Goal: Task Accomplishment & Management: Complete application form

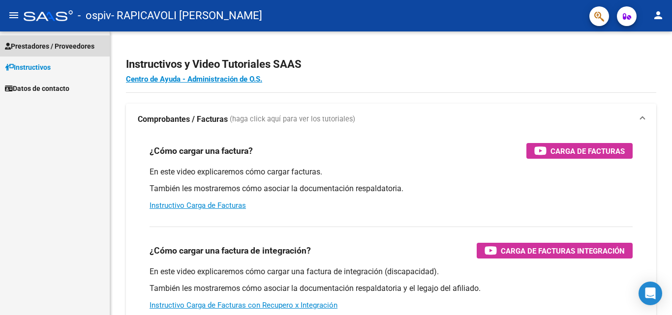
click at [63, 47] on span "Prestadores / Proveedores" at bounding box center [49, 46] width 89 height 11
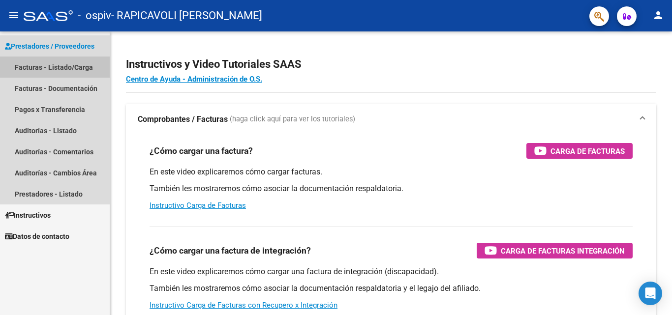
click at [60, 69] on link "Facturas - Listado/Carga" at bounding box center [55, 67] width 110 height 21
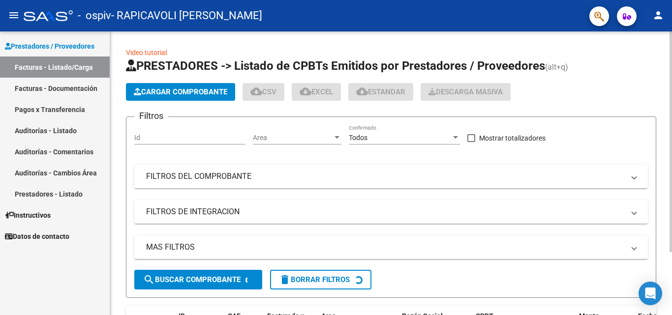
click at [155, 87] on button "Cargar Comprobante" at bounding box center [180, 92] width 109 height 18
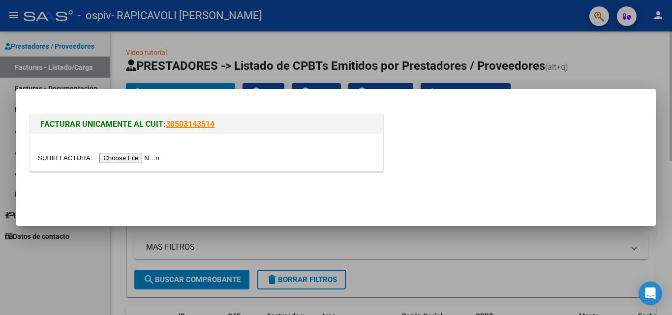
click at [140, 154] on input "file" at bounding box center [100, 158] width 124 height 10
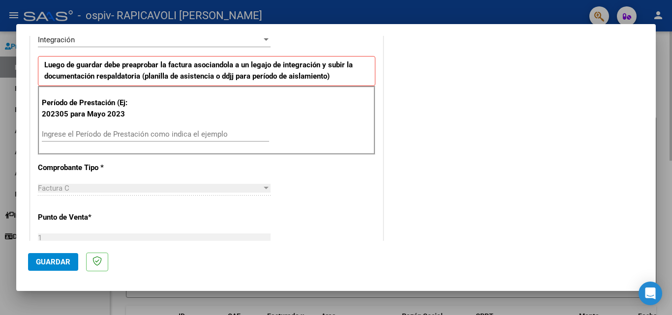
scroll to position [268, 0]
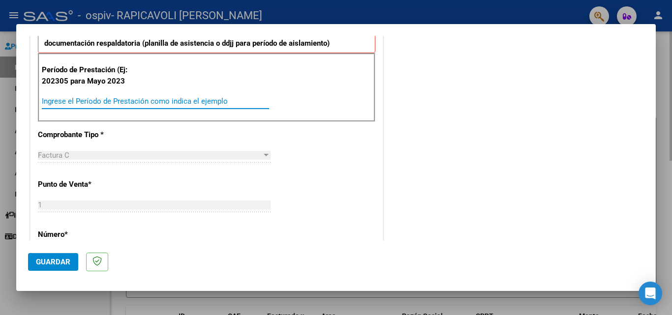
click at [202, 101] on input "Ingrese el Período de Prestación como indica el ejemplo" at bounding box center [155, 101] width 227 height 9
type input "202507"
click at [464, 157] on div "COMENTARIOS Comentarios del Prestador / Gerenciador:" at bounding box center [514, 196] width 259 height 836
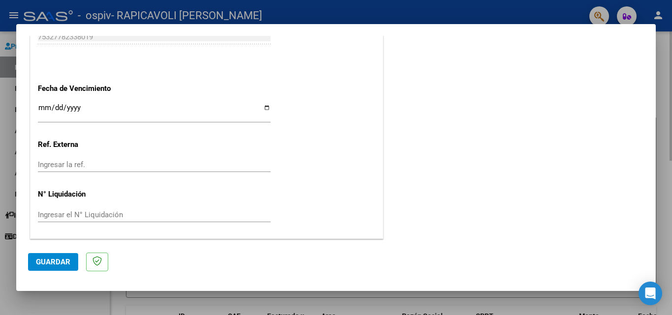
scroll to position [0, 0]
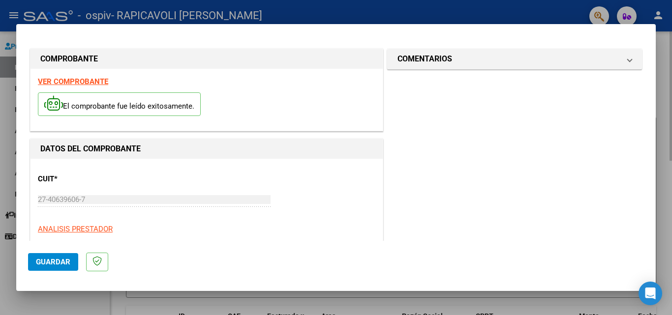
click at [50, 263] on span "Guardar" at bounding box center [53, 262] width 34 height 9
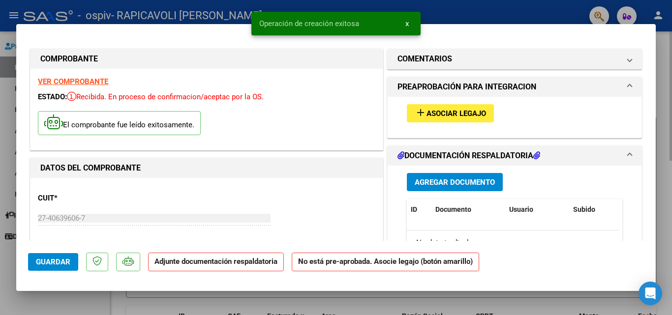
click at [433, 120] on button "add Asociar Legajo" at bounding box center [450, 113] width 87 height 18
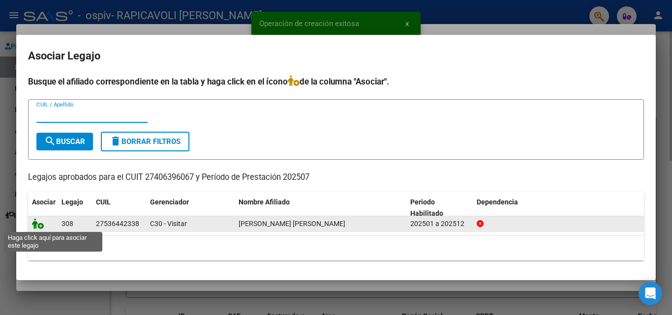
click at [42, 229] on icon at bounding box center [38, 223] width 12 height 11
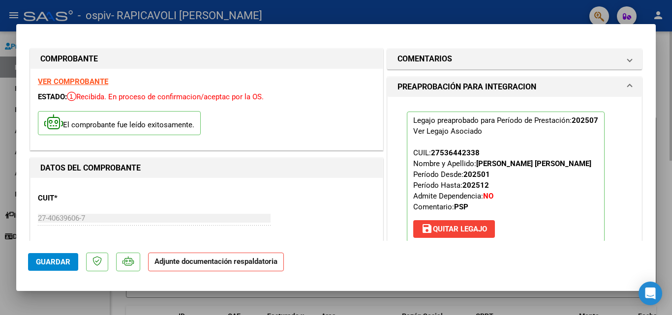
scroll to position [192, 0]
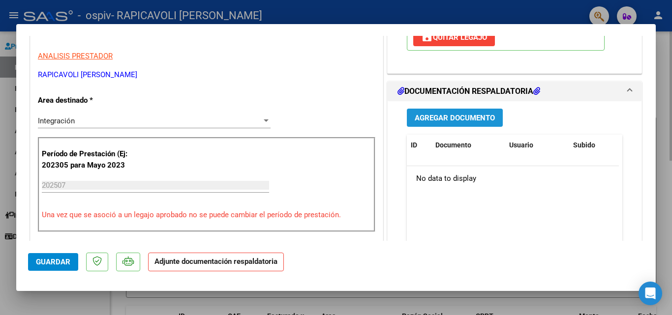
click at [430, 114] on span "Agregar Documento" at bounding box center [454, 118] width 80 height 9
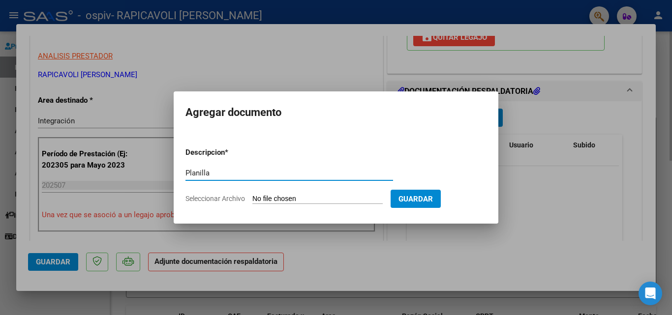
type input "Planilla"
click at [290, 197] on input "Seleccionar Archivo" at bounding box center [317, 199] width 130 height 9
type input "C:\fakepath\CamScanner [DATE] 20.20.pdf"
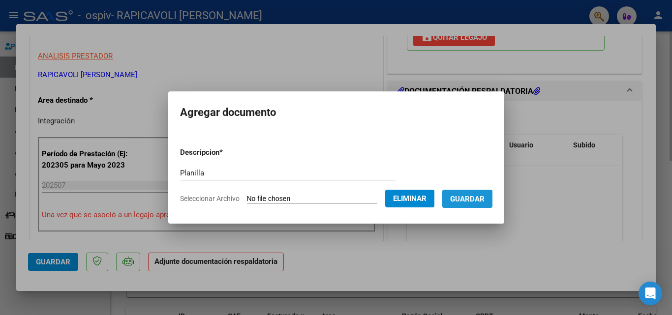
click at [484, 202] on span "Guardar" at bounding box center [467, 199] width 34 height 9
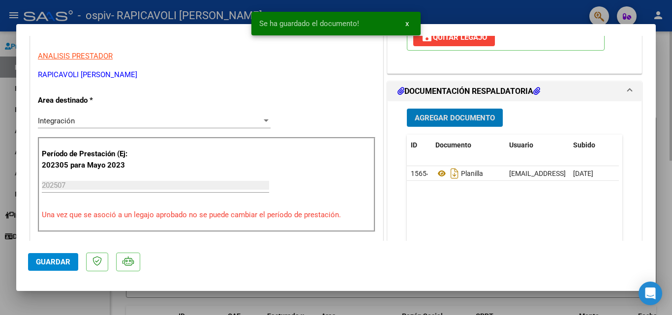
click at [486, 123] on button "Agregar Documento" at bounding box center [455, 118] width 96 height 18
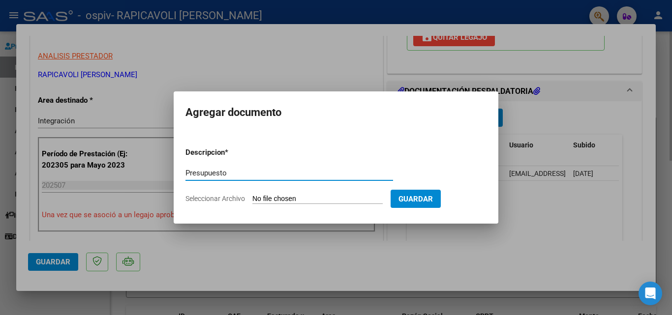
type input "Presupuesto"
click at [298, 197] on input "Seleccionar Archivo" at bounding box center [317, 199] width 130 height 9
type input "C:\fakepath\[PERSON_NAME] [PERSON_NAME] PSP 2025.pdf"
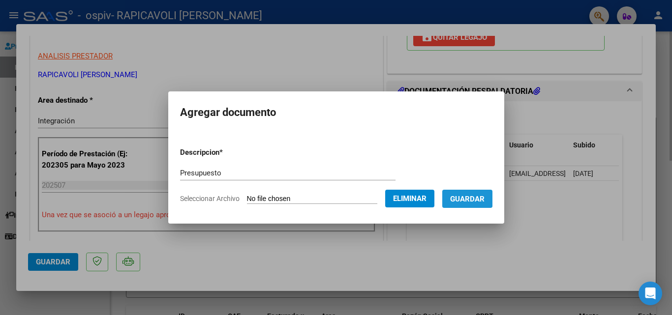
click at [458, 195] on span "Guardar" at bounding box center [467, 199] width 34 height 9
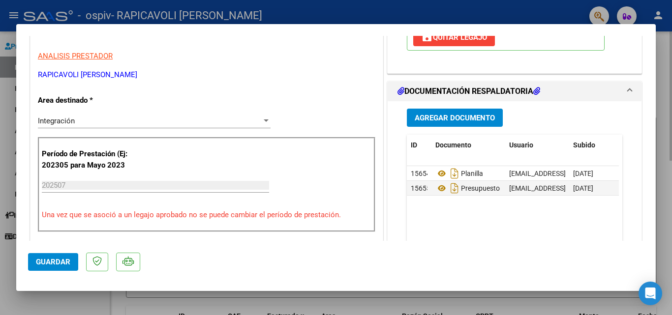
click at [464, 236] on datatable-body "15654 Planilla [EMAIL_ADDRESS][DOMAIN_NAME] - [PERSON_NAME] [PERSON_NAME] [DATE…" at bounding box center [513, 211] width 212 height 91
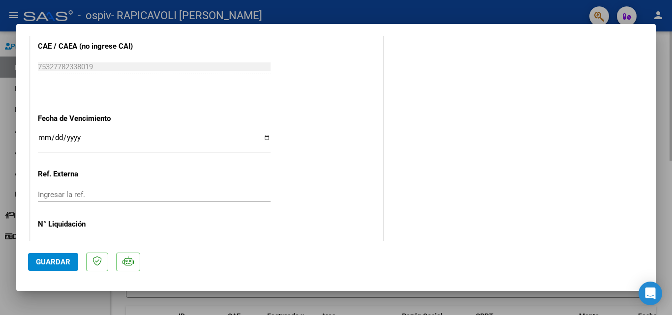
scroll to position [0, 0]
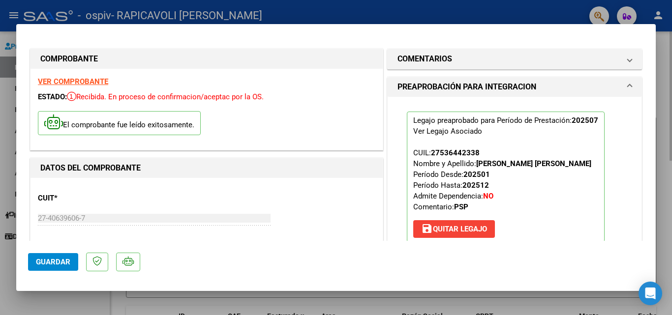
click at [47, 257] on button "Guardar" at bounding box center [53, 262] width 50 height 18
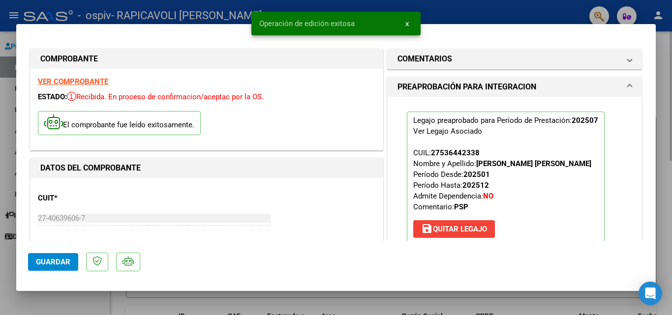
click at [670, 81] on div at bounding box center [336, 157] width 672 height 315
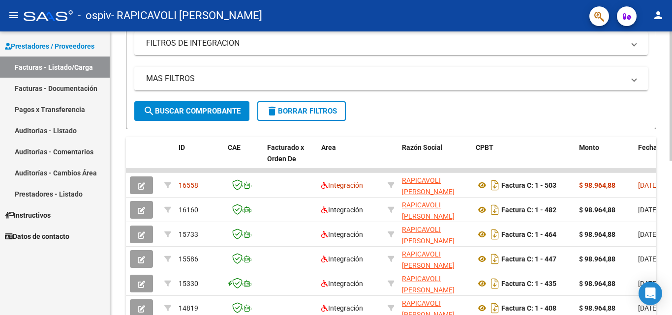
click at [671, 163] on div at bounding box center [670, 174] width 2 height 129
